Goal: Task Accomplishment & Management: Complete application form

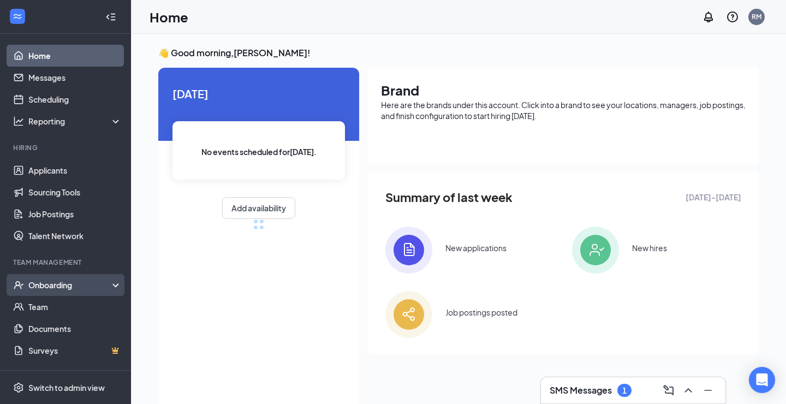
click at [99, 280] on div "Onboarding" at bounding box center [70, 284] width 84 height 11
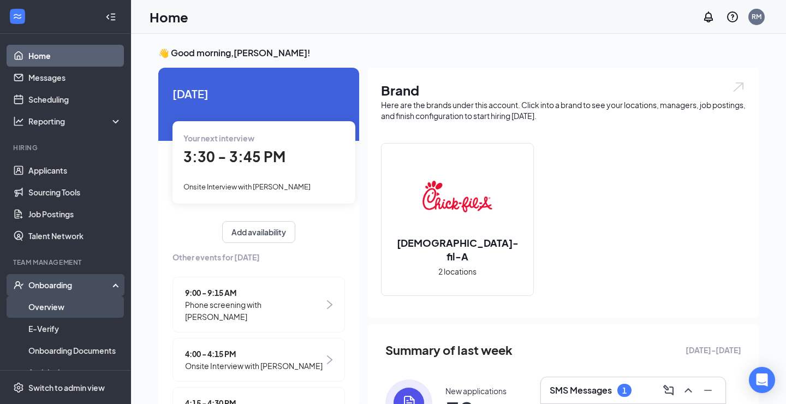
click at [82, 304] on link "Overview" at bounding box center [74, 307] width 93 height 22
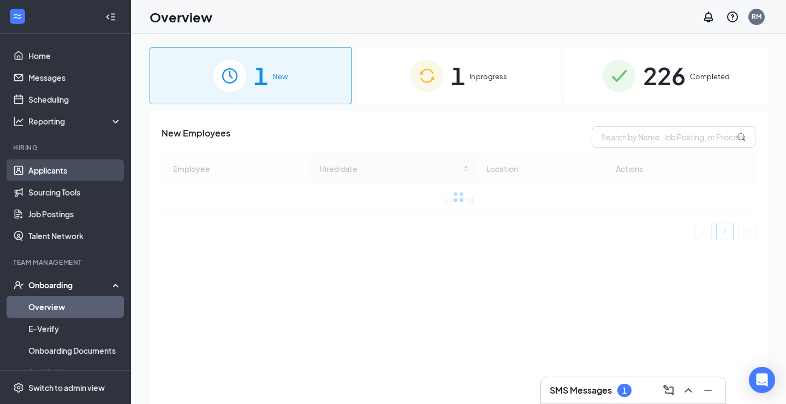
click at [87, 171] on link "Applicants" at bounding box center [74, 170] width 93 height 22
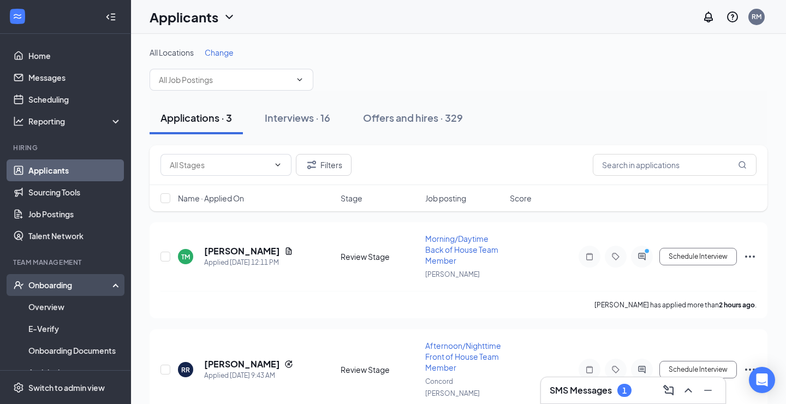
click at [91, 288] on div "Onboarding" at bounding box center [70, 284] width 84 height 11
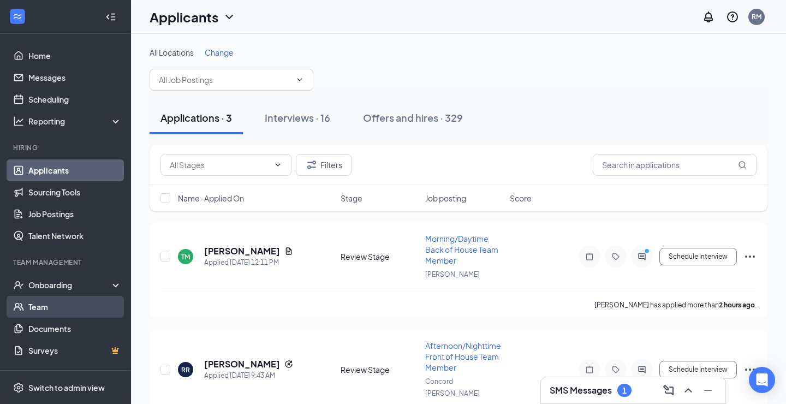
click at [81, 306] on link "Team" at bounding box center [74, 307] width 93 height 22
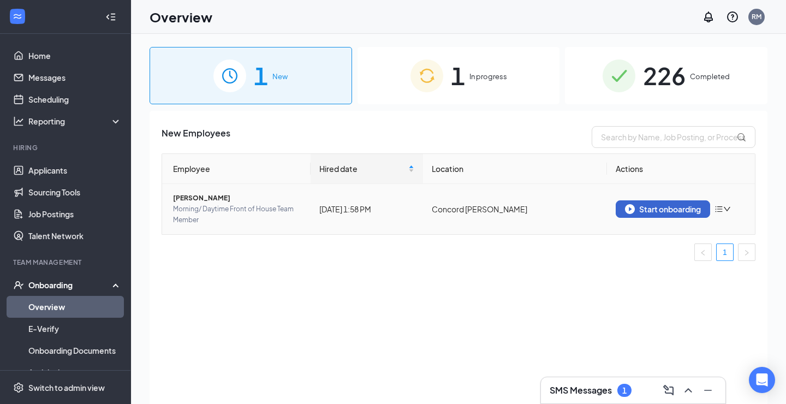
click at [686, 213] on div "Start onboarding" at bounding box center [663, 209] width 76 height 10
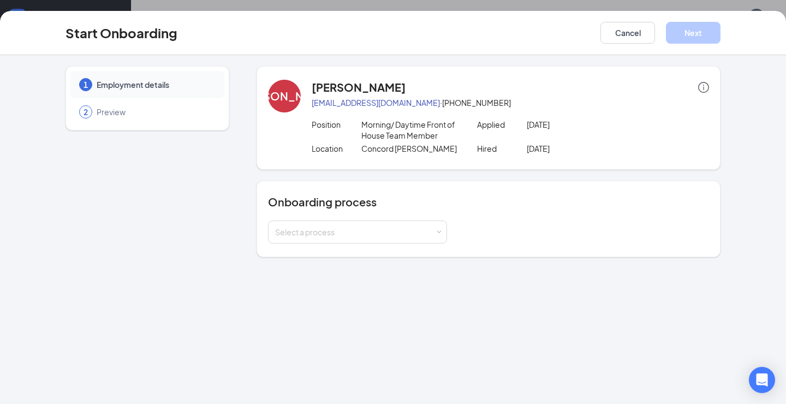
click at [412, 216] on div "Onboarding process Select a process" at bounding box center [488, 218] width 441 height 49
click at [409, 226] on div "Select a process" at bounding box center [355, 231] width 160 height 11
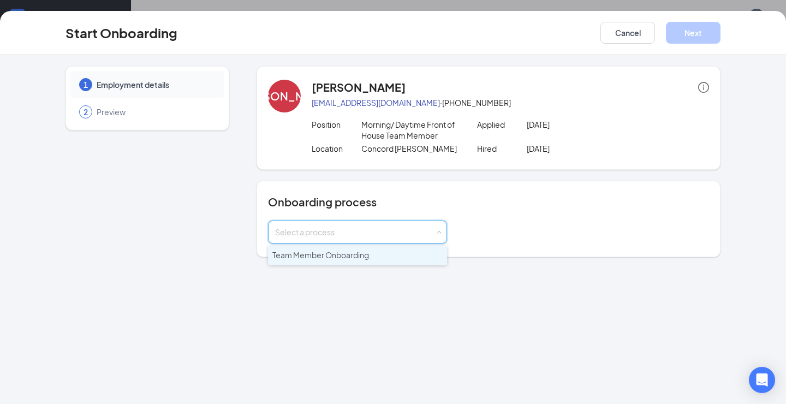
click at [384, 256] on li "Team Member Onboarding" at bounding box center [357, 256] width 179 height 20
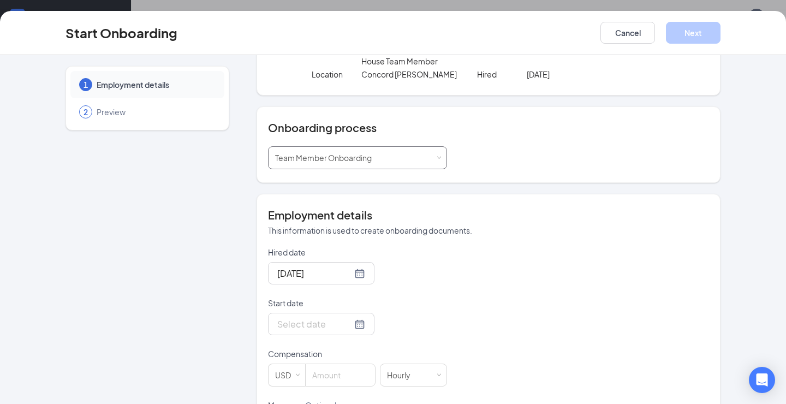
scroll to position [116, 0]
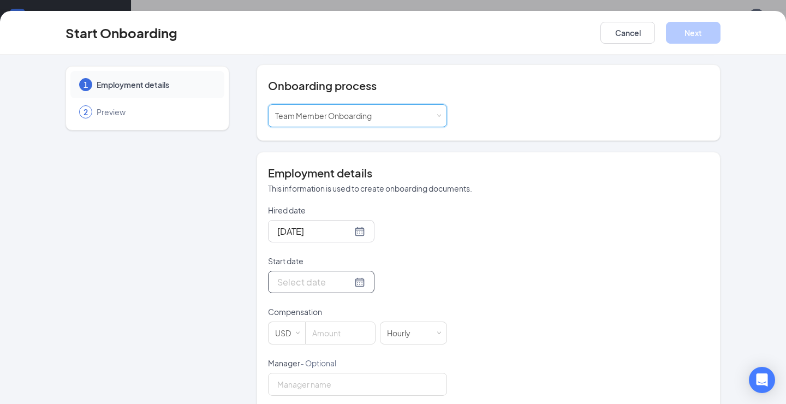
click at [355, 278] on div at bounding box center [321, 282] width 88 height 14
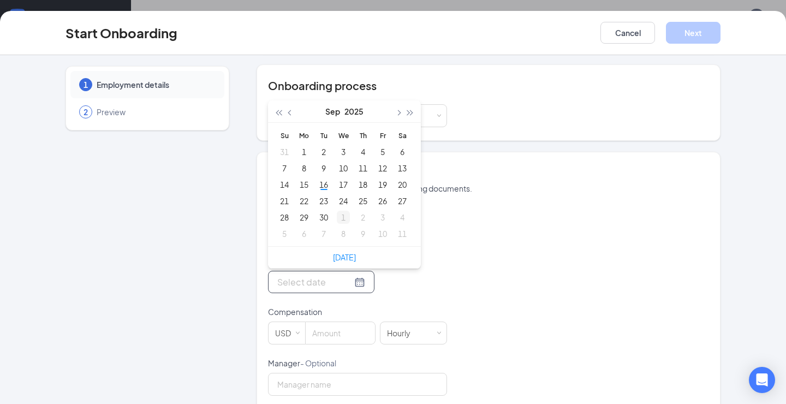
type input "[DATE]"
click at [325, 188] on div "16" at bounding box center [323, 184] width 13 height 13
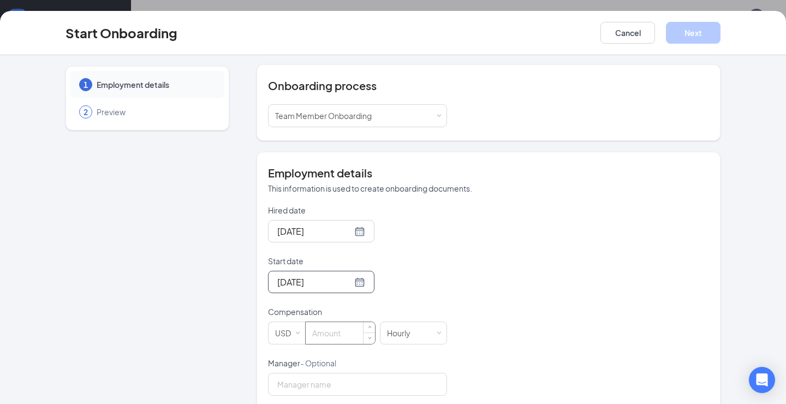
click at [346, 336] on input at bounding box center [340, 333] width 69 height 22
type input "13"
click at [523, 289] on div "Hired date Sep 16, 2025 Start date Sep 16, 2025 Sep 2025 Su Mo Tu We Th Fr Sa 3…" at bounding box center [488, 383] width 441 height 357
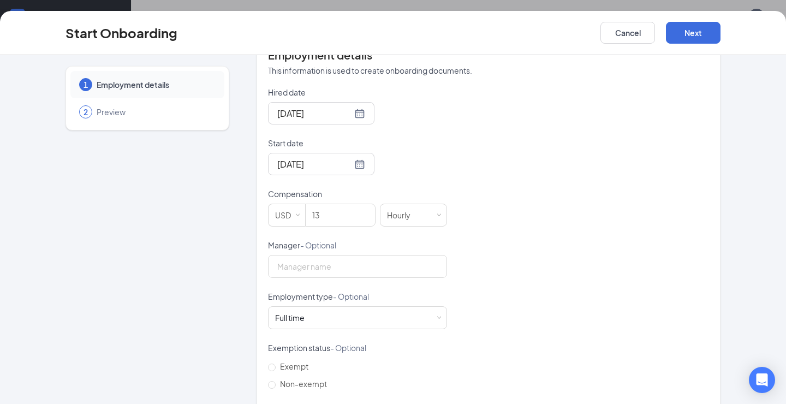
scroll to position [246, 0]
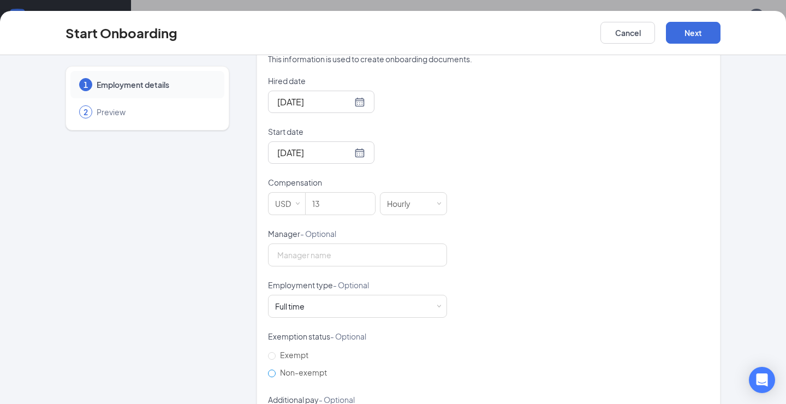
click at [317, 366] on label "Non-exempt" at bounding box center [299, 371] width 63 height 17
click at [276, 369] on input "Non-exempt" at bounding box center [272, 373] width 8 height 8
radio input "true"
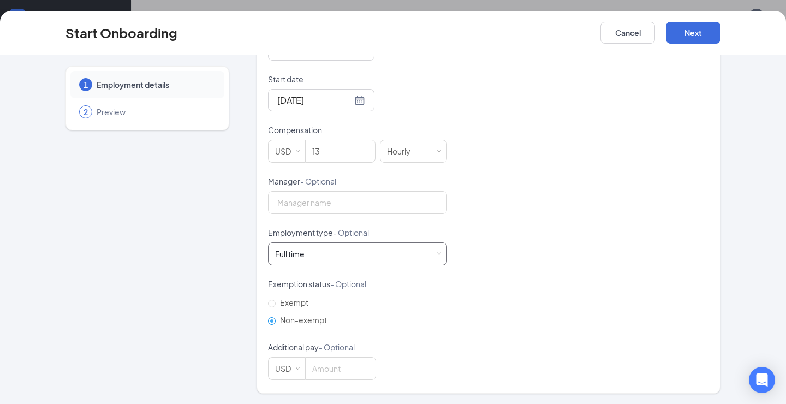
scroll to position [297, 0]
click at [417, 255] on div "Full time Works 30+ hours per week and is reasonably expected to work" at bounding box center [357, 254] width 165 height 22
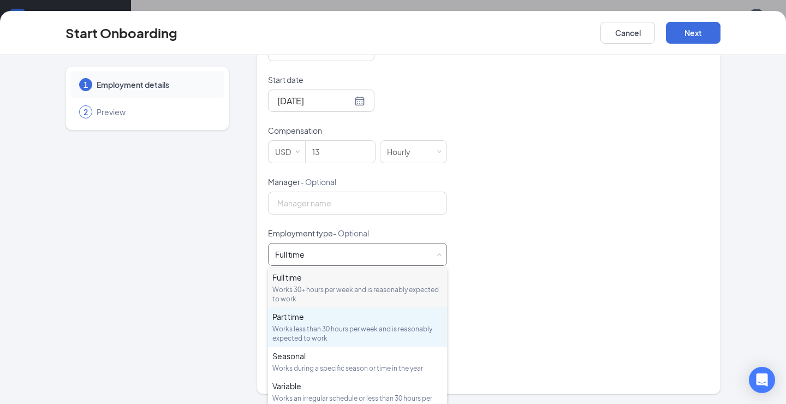
click at [388, 313] on div "Part time" at bounding box center [357, 316] width 170 height 11
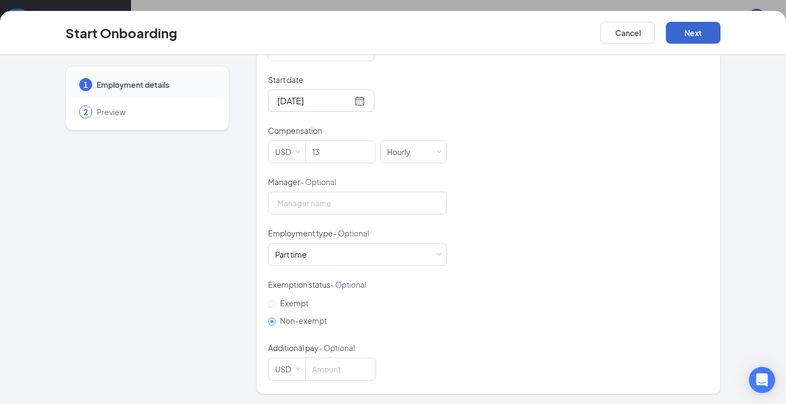
click at [701, 25] on button "Next" at bounding box center [693, 33] width 55 height 22
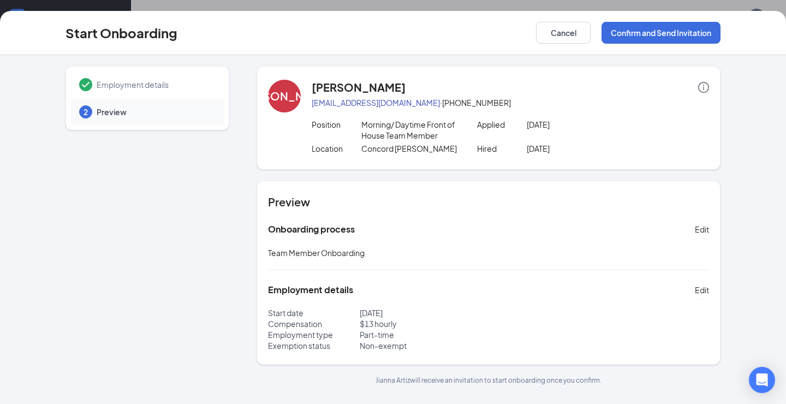
scroll to position [0, 0]
click at [650, 43] on button "Confirm and Send Invitation" at bounding box center [660, 33] width 119 height 22
